Goal: Task Accomplishment & Management: Manage account settings

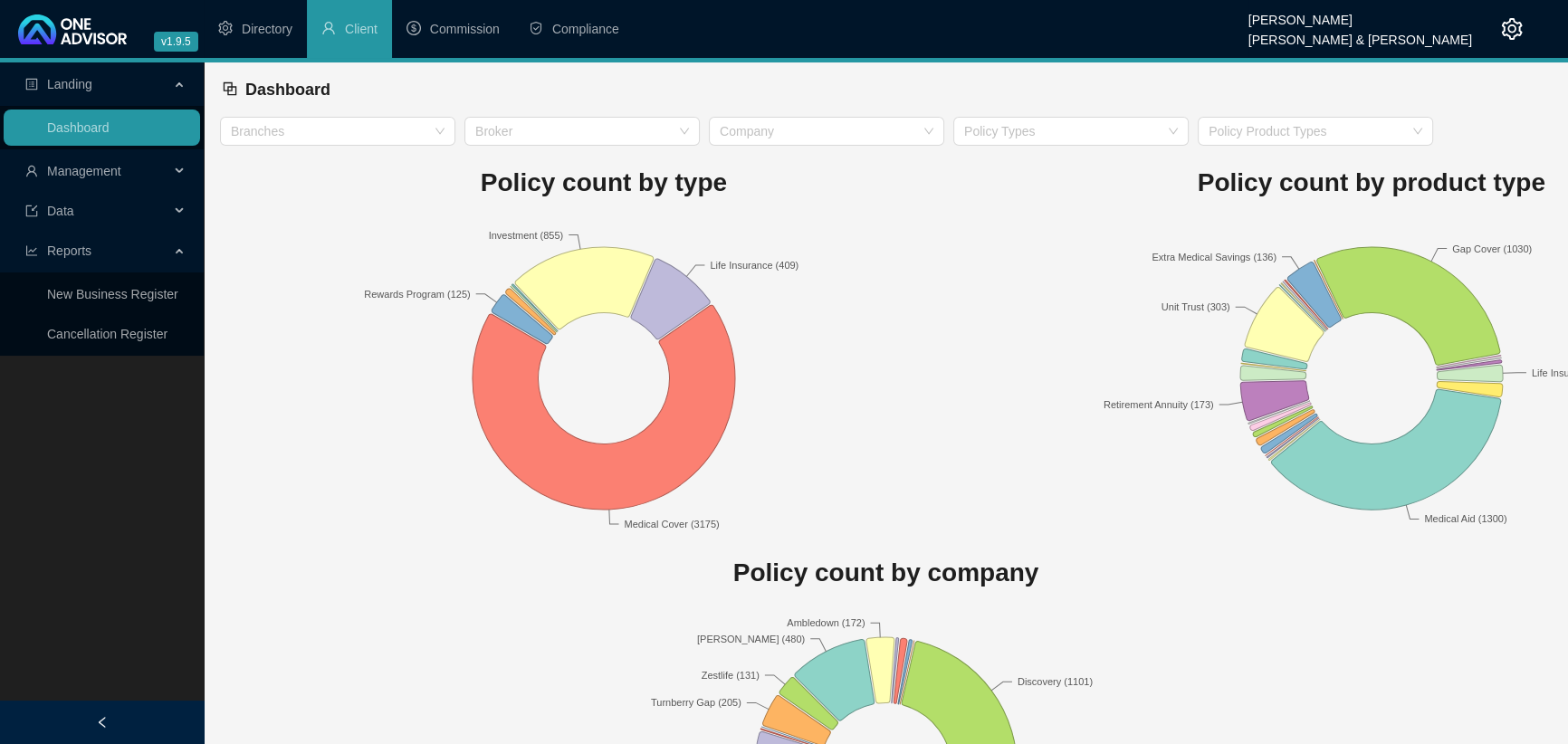
click at [54, 171] on span "Management" at bounding box center [84, 171] width 75 height 15
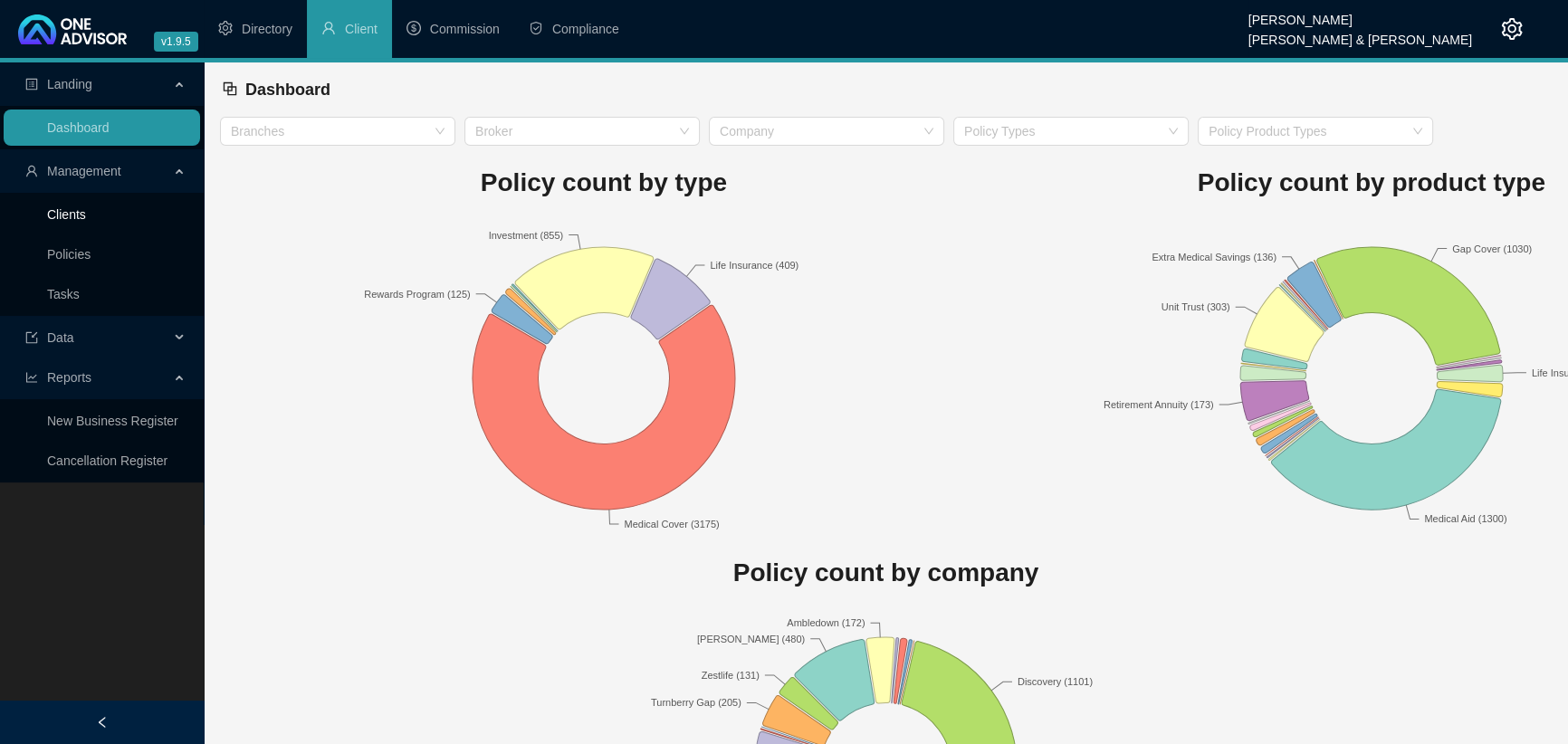
click at [61, 217] on link "Clients" at bounding box center [66, 215] width 39 height 15
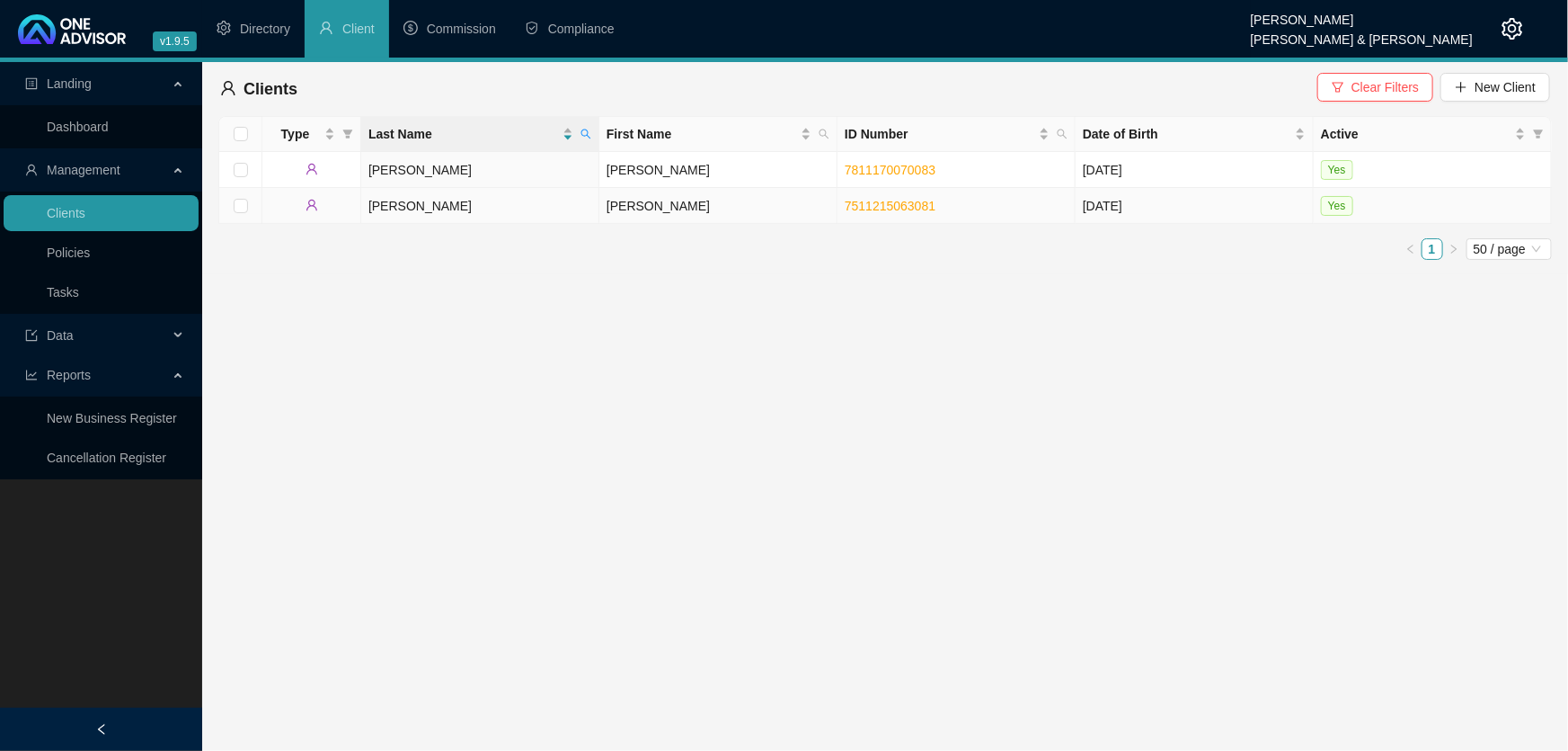
click at [632, 201] on td "[PERSON_NAME]" at bounding box center [719, 205] width 238 height 36
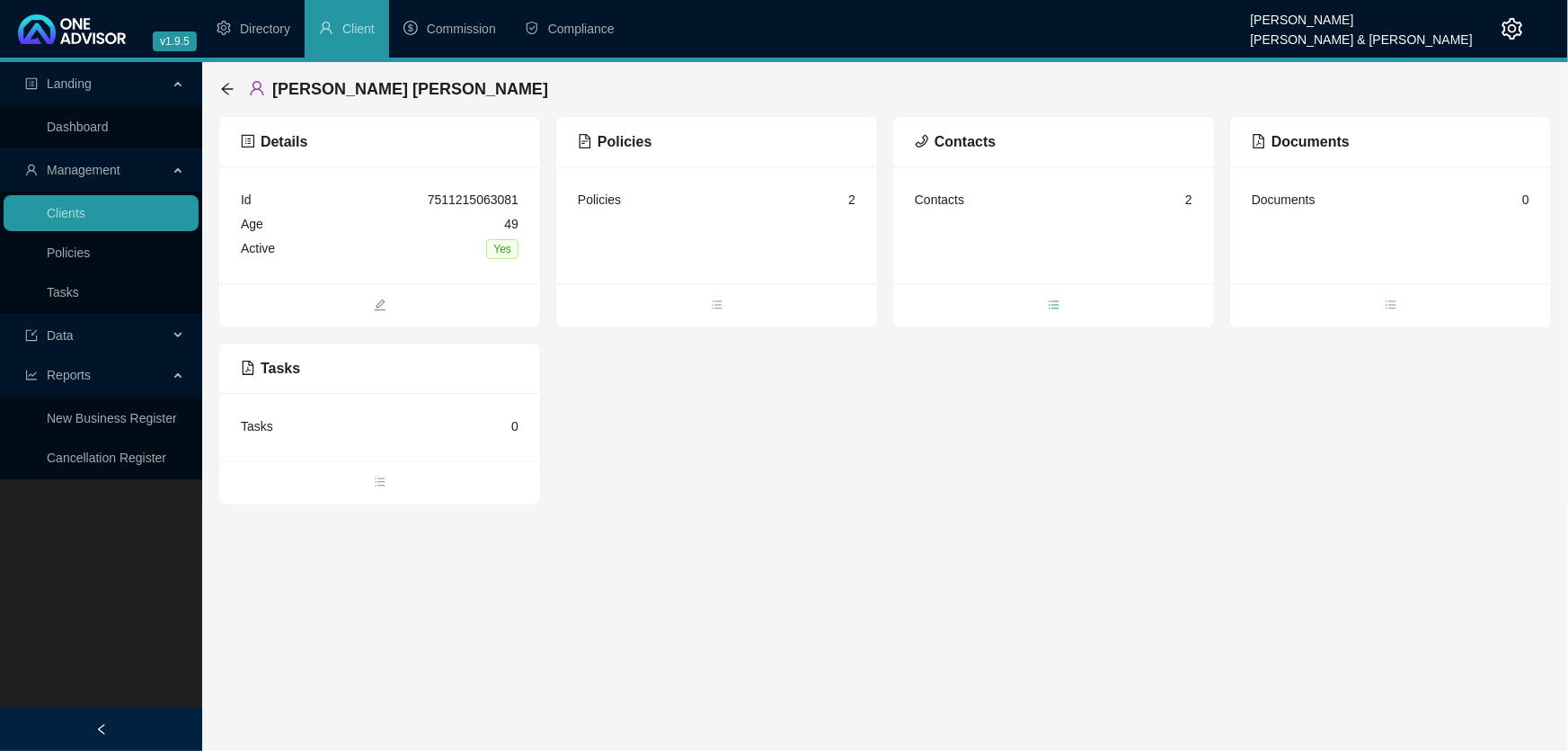
click at [1056, 299] on icon "bars" at bounding box center [1054, 305] width 13 height 13
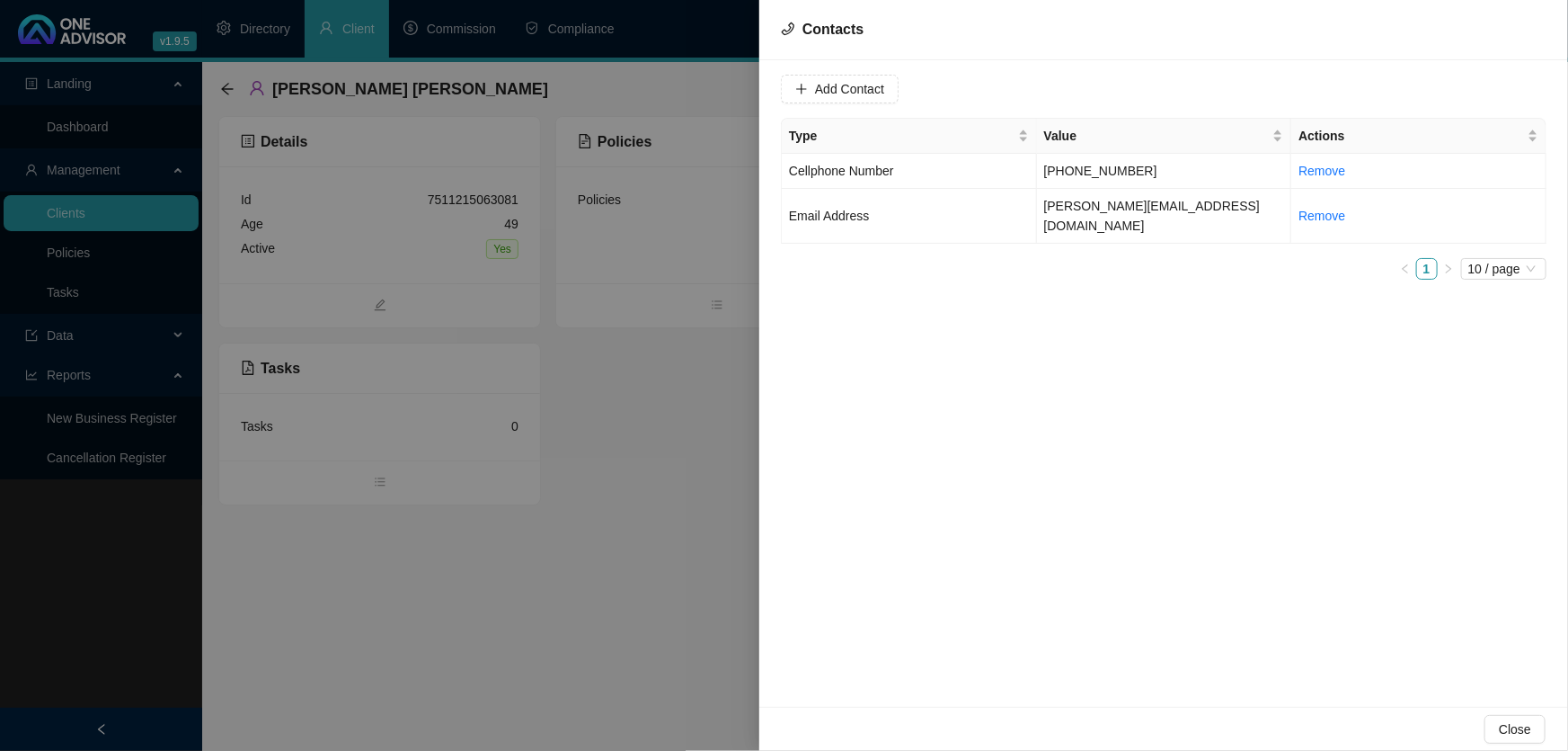
click at [599, 529] on div at bounding box center [784, 376] width 1568 height 751
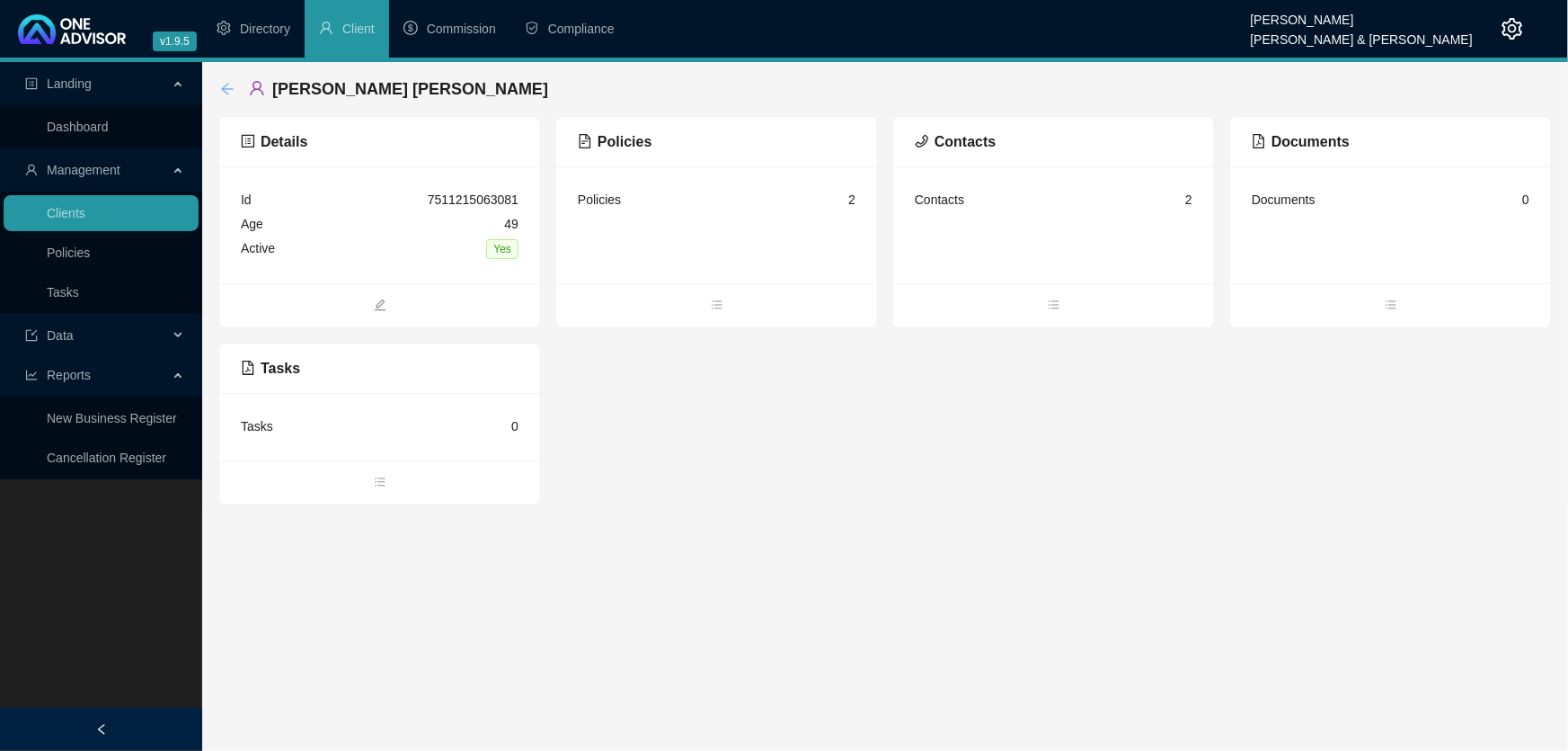
click at [222, 90] on icon "arrow-left" at bounding box center [227, 88] width 12 height 12
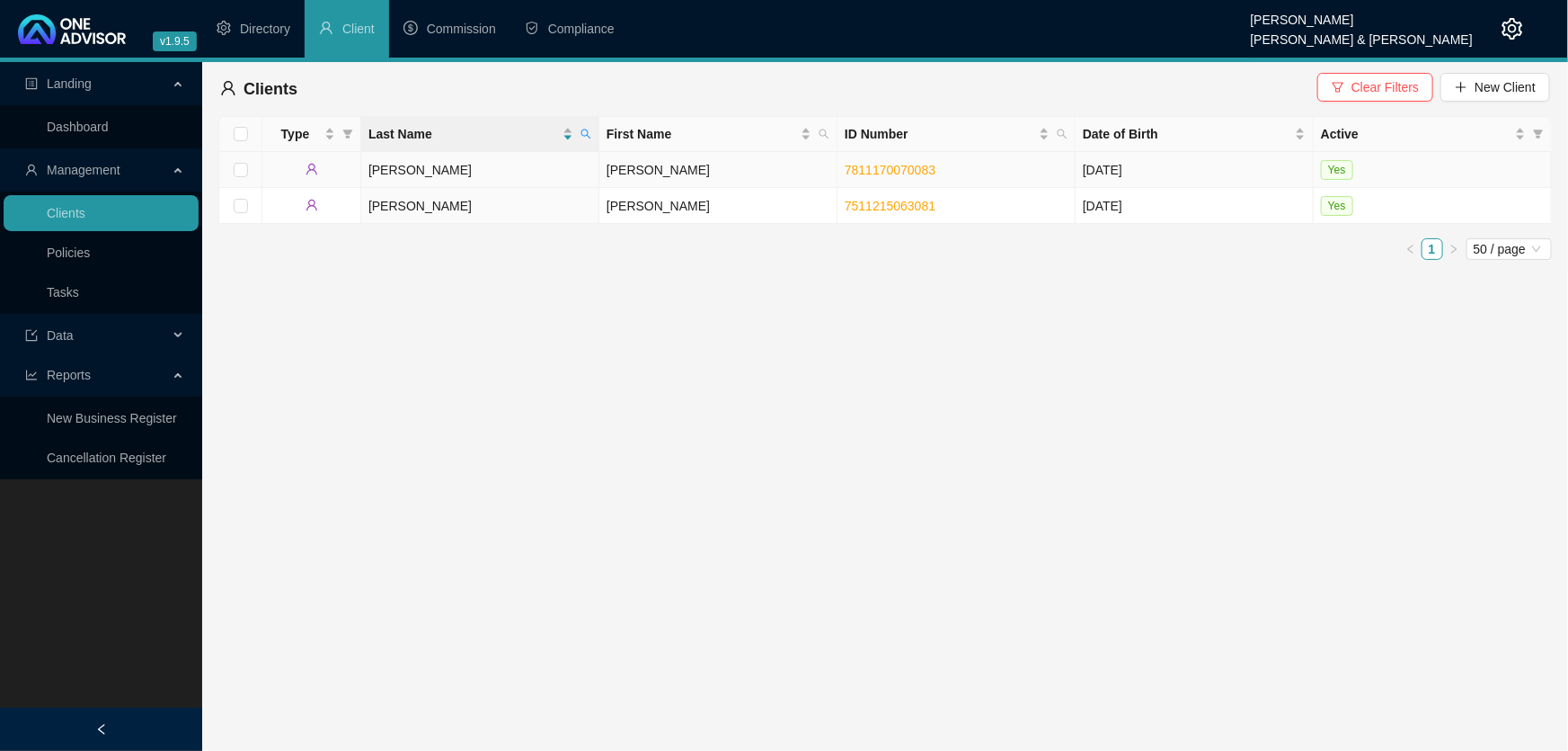
click at [621, 172] on td "[PERSON_NAME]" at bounding box center [719, 169] width 238 height 36
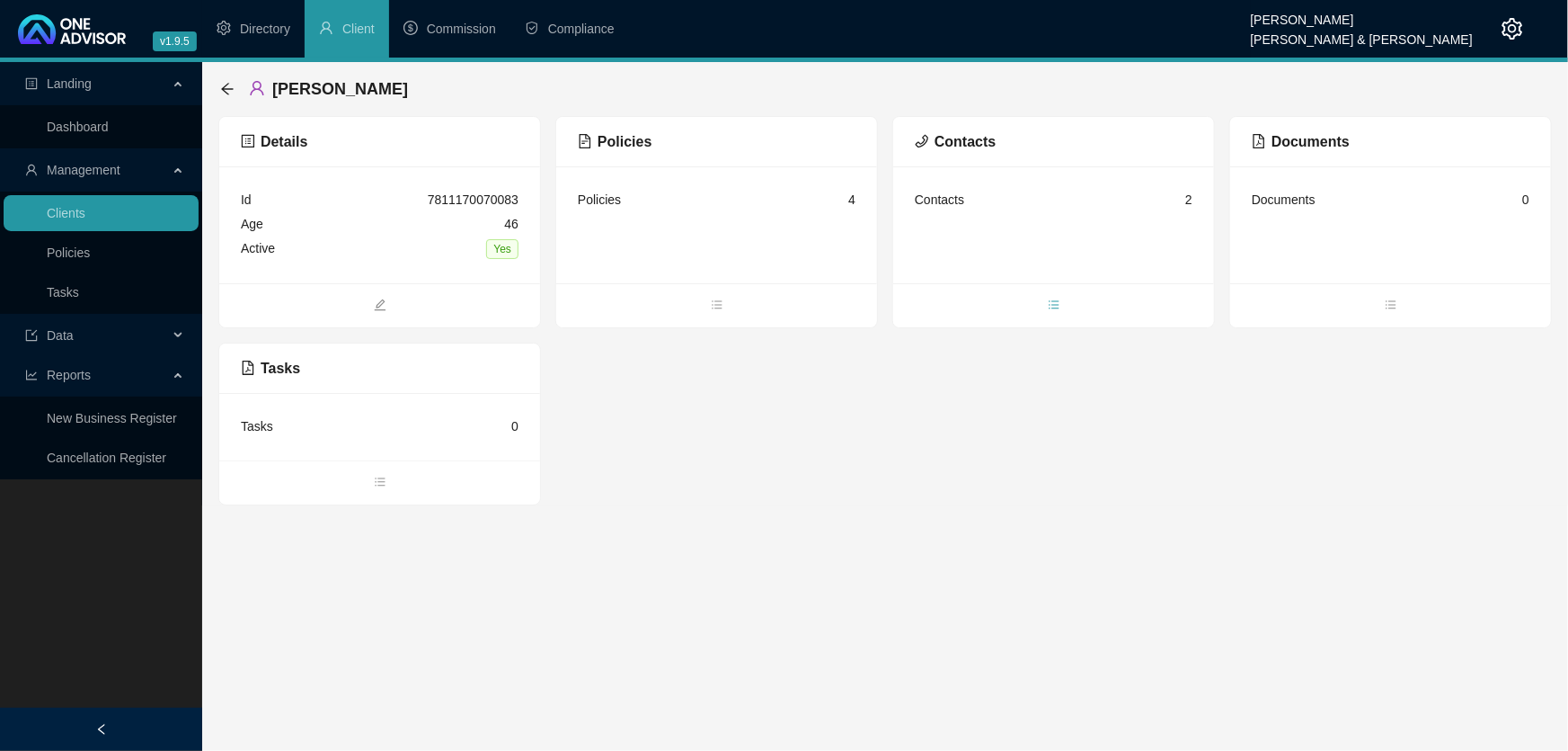
click at [1053, 305] on icon "bars" at bounding box center [1054, 305] width 13 height 13
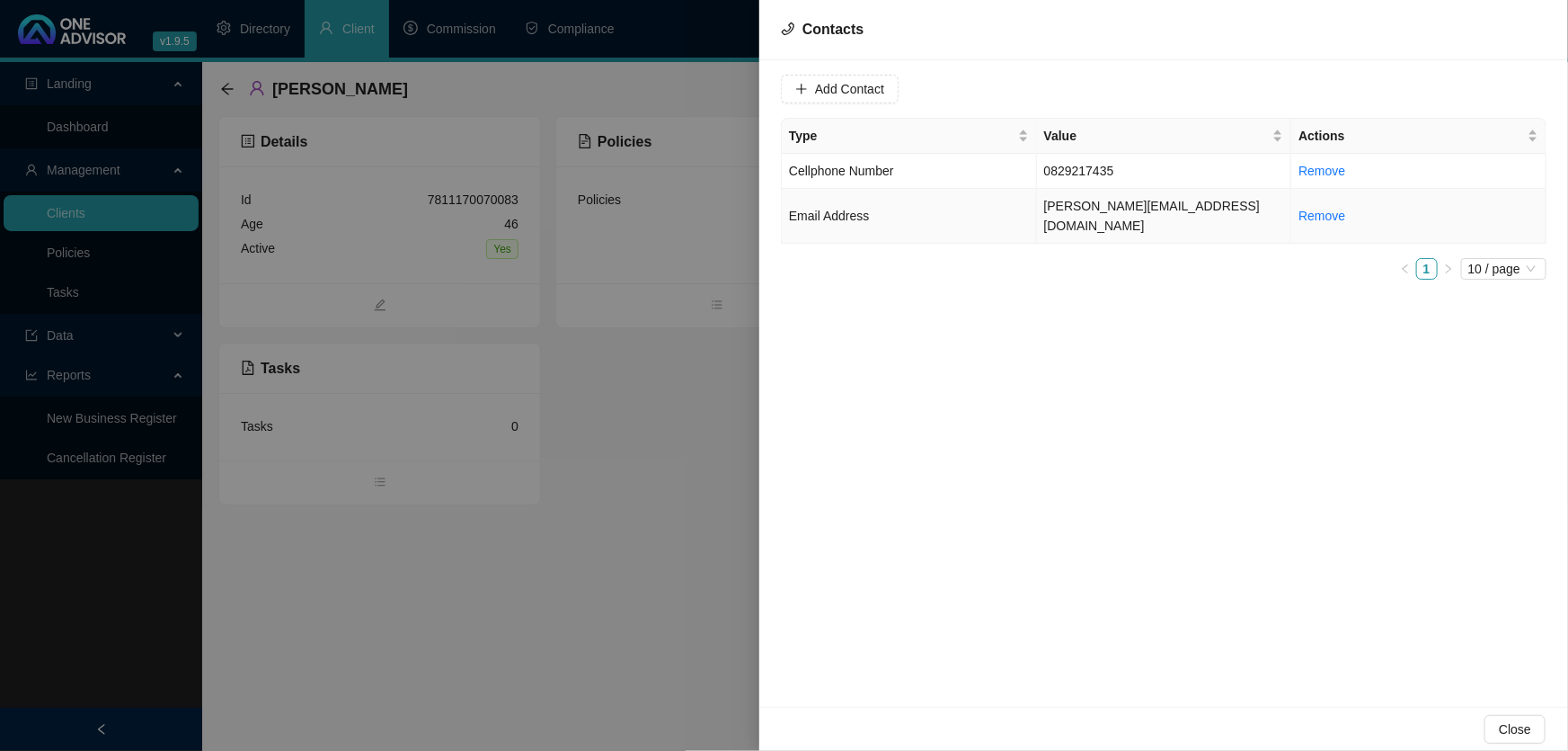
click at [1195, 206] on td "[PERSON_NAME][EMAIL_ADDRESS][DOMAIN_NAME]" at bounding box center [1164, 216] width 255 height 55
drag, startPoint x: 979, startPoint y: 90, endPoint x: 826, endPoint y: 83, distance: 153.2
click at [826, 83] on input "[PERSON_NAME][EMAIL_ADDRESS][DOMAIN_NAME]" at bounding box center [914, 88] width 178 height 28
click at [491, 548] on div at bounding box center [784, 376] width 1568 height 751
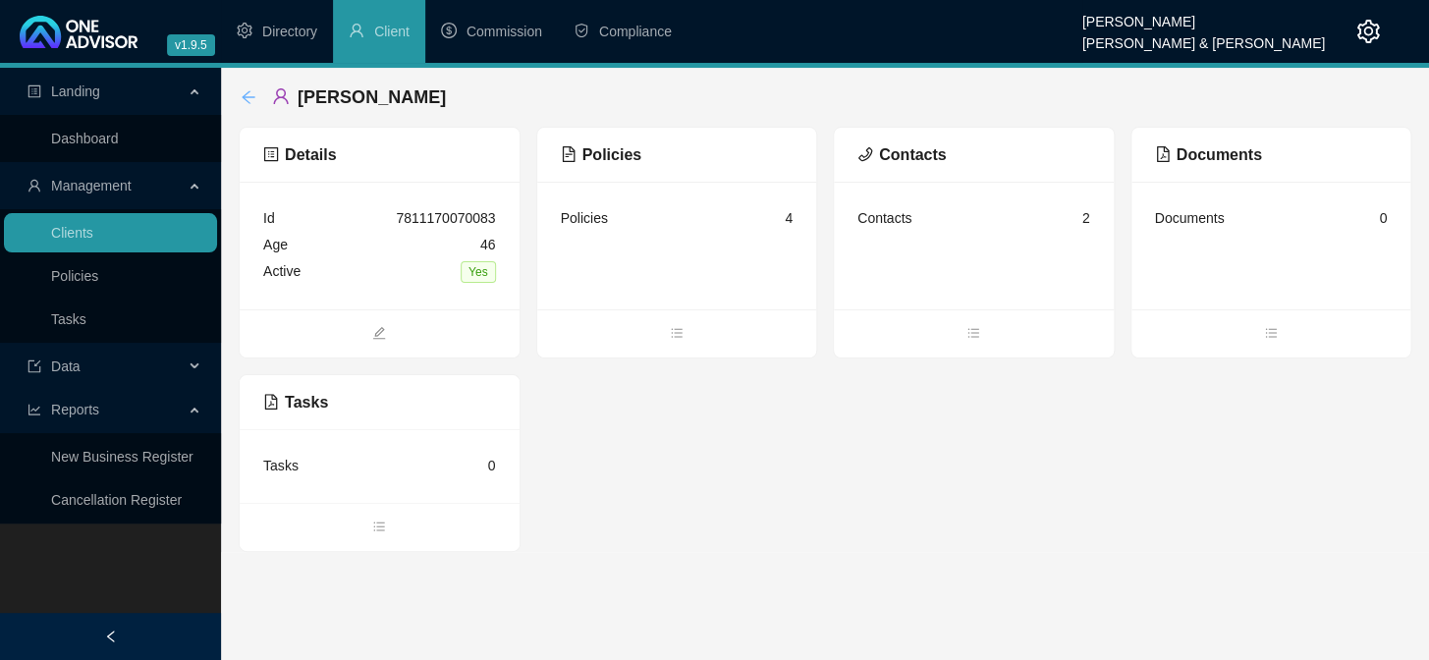
click at [255, 98] on icon "arrow-left" at bounding box center [249, 97] width 16 height 16
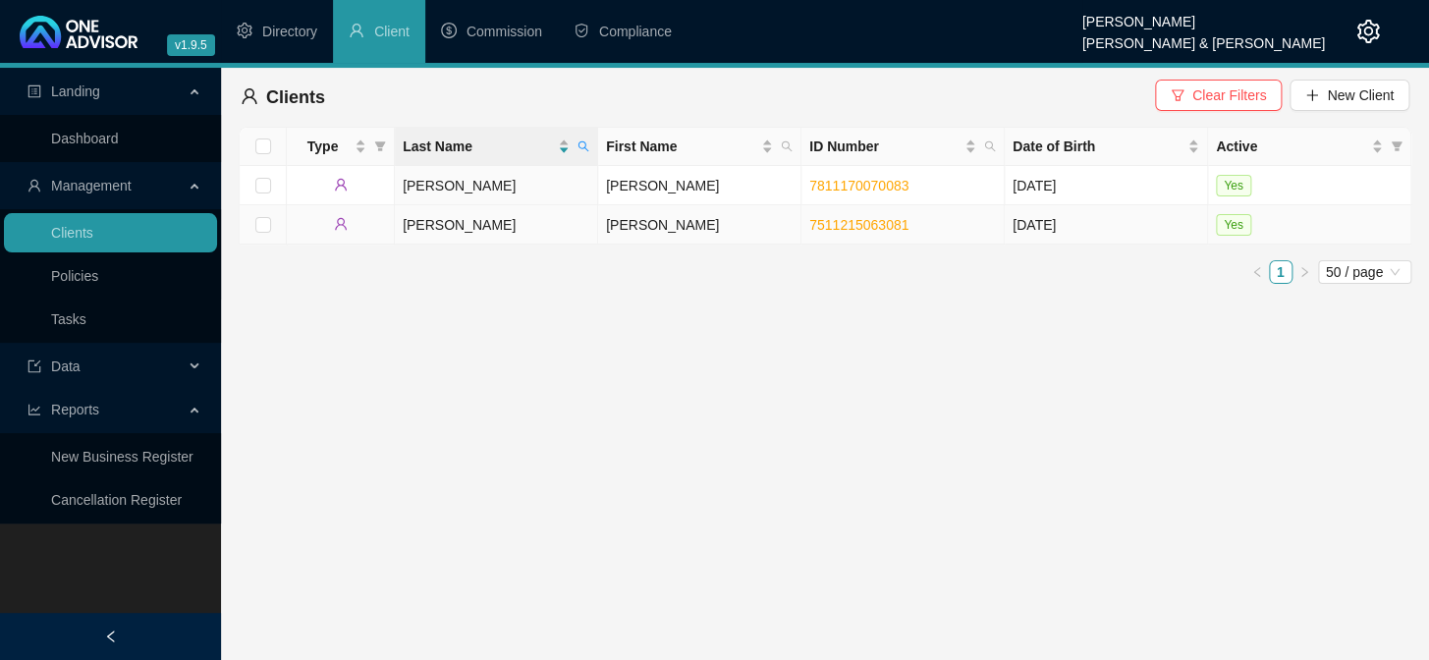
click at [650, 230] on td "[PERSON_NAME]" at bounding box center [699, 224] width 203 height 39
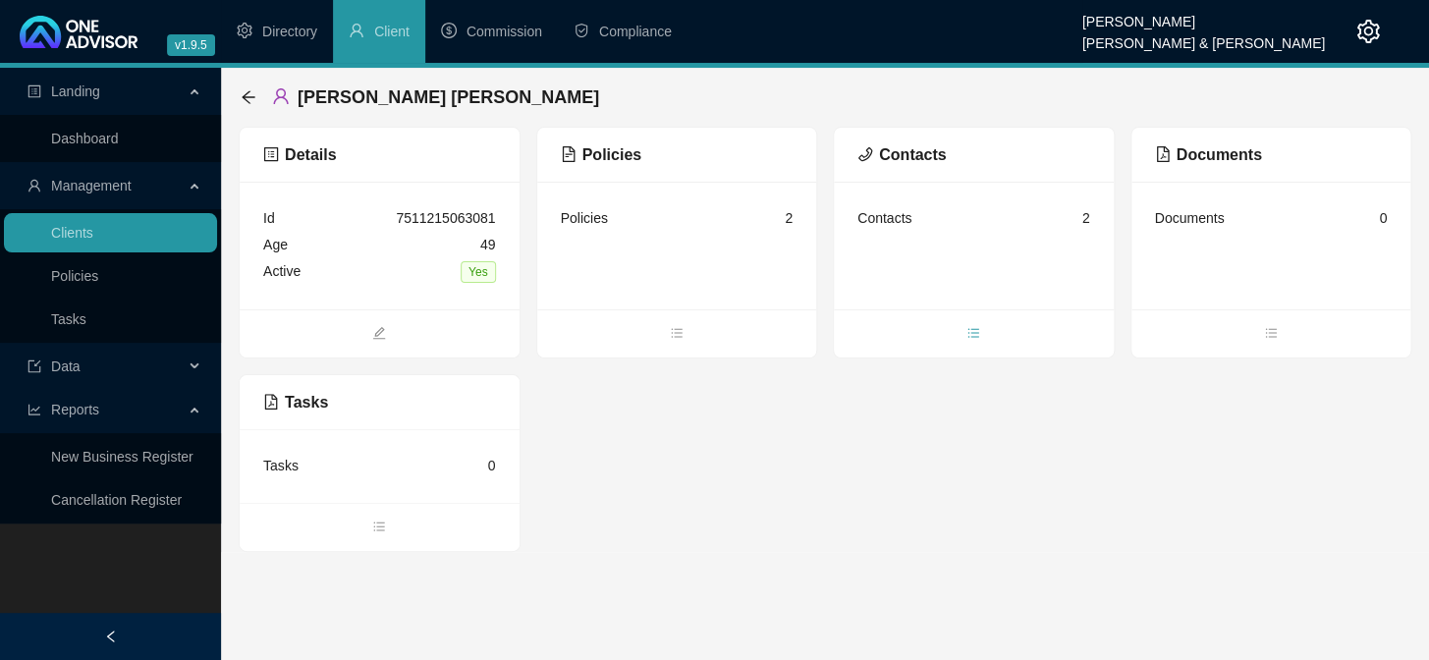
click at [972, 335] on icon "bars" at bounding box center [973, 333] width 14 height 14
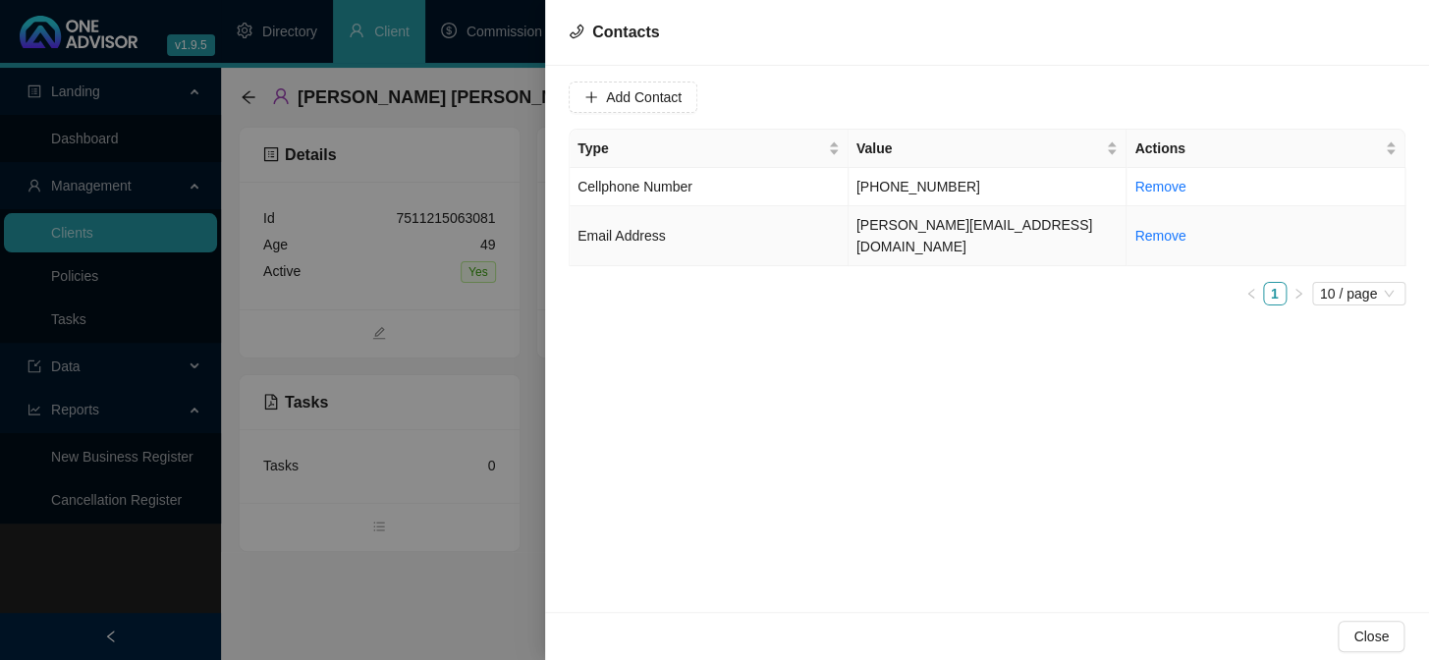
click at [925, 225] on td "[PERSON_NAME][EMAIL_ADDRESS][DOMAIN_NAME]" at bounding box center [987, 236] width 279 height 60
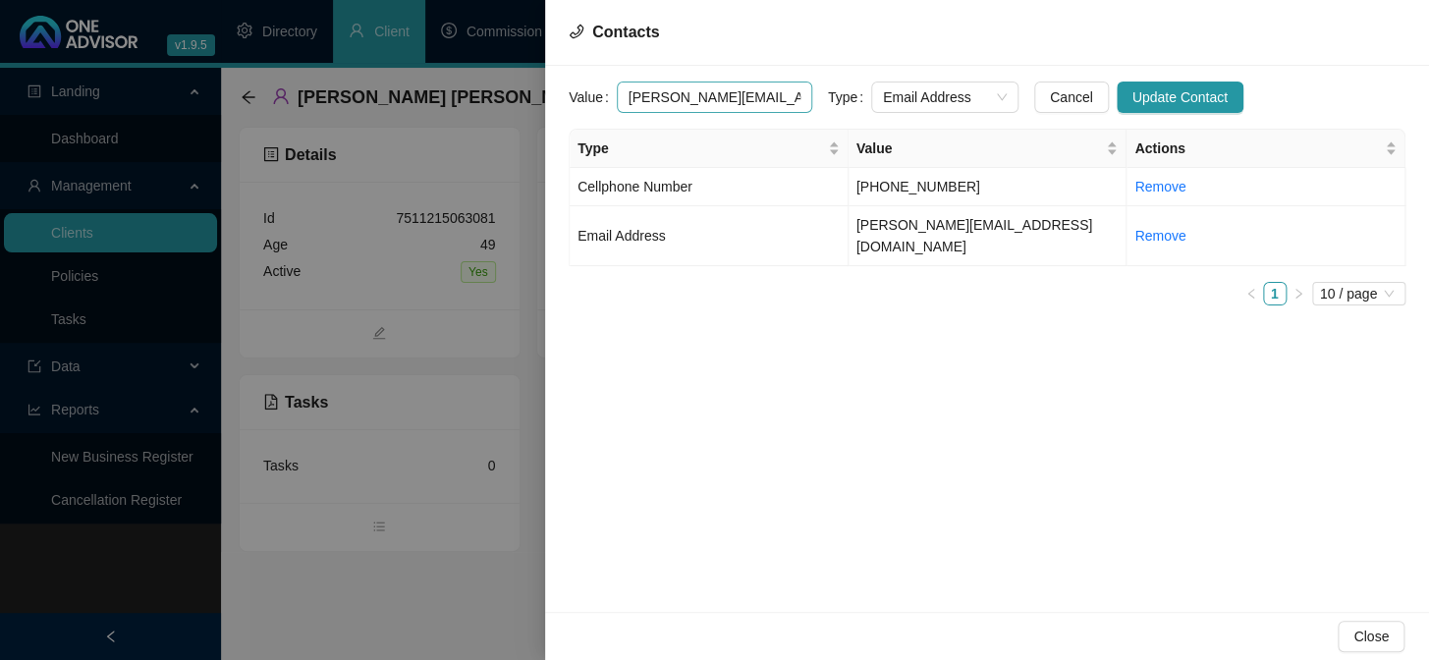
drag, startPoint x: 764, startPoint y: 91, endPoint x: 613, endPoint y: 99, distance: 151.4
click at [617, 99] on input "[PERSON_NAME][EMAIL_ADDRESS][DOMAIN_NAME]" at bounding box center [714, 96] width 195 height 31
